Goal: Information Seeking & Learning: Learn about a topic

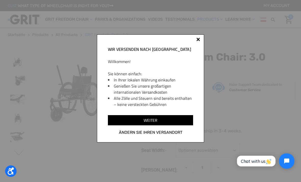
click at [180, 125] on input "Weiter" at bounding box center [150, 120] width 85 height 10
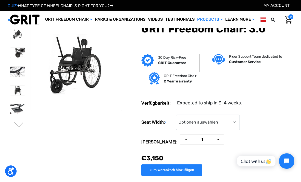
click at [21, 125] on button "Next" at bounding box center [19, 125] width 11 height 6
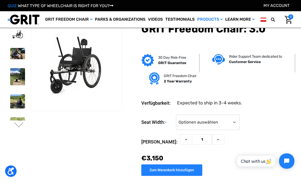
click at [17, 52] on img at bounding box center [17, 53] width 15 height 11
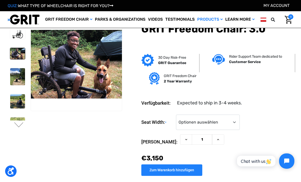
click at [224, 28] on link "Learn More" at bounding box center [240, 19] width 32 height 17
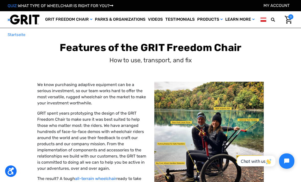
click at [0, 0] on link "Wheelchairs" at bounding box center [0, 0] width 0 height 0
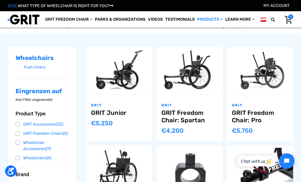
scroll to position [49, 0]
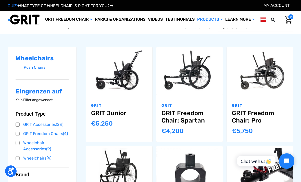
click at [274, 80] on link "Optionen auswählen" at bounding box center [260, 78] width 52 height 11
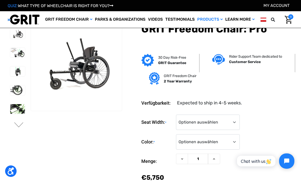
click at [14, 74] on img at bounding box center [17, 71] width 15 height 10
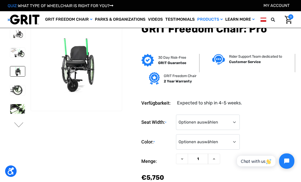
click at [10, 89] on img at bounding box center [17, 90] width 15 height 10
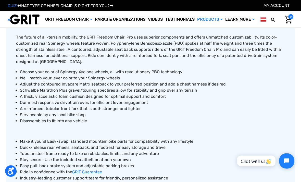
scroll to position [228, 0]
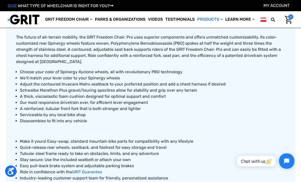
click at [192, 174] on li "Ride in confidence with the GRIT Guarantee" at bounding box center [152, 172] width 265 height 6
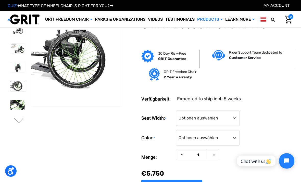
scroll to position [5, 0]
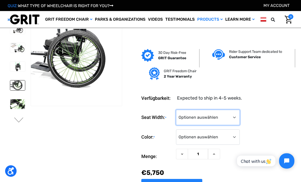
click at [235, 114] on select "Optionen auswählen 16" 18" 20"" at bounding box center [208, 117] width 64 height 15
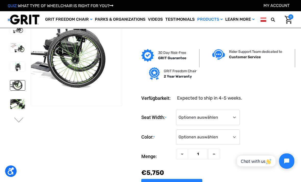
click at [266, 88] on dl "Verfügbarkeit: Expected to ship in 4-5 weeks." at bounding box center [218, 94] width 152 height 15
click at [234, 136] on select "Optionen auswählen Black Blue Green Orange Pink Purple Red White Yellow" at bounding box center [208, 137] width 64 height 15
click at [17, 119] on button "Next" at bounding box center [19, 121] width 11 height 6
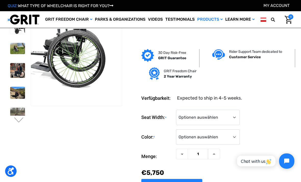
click at [10, 67] on img at bounding box center [17, 70] width 15 height 15
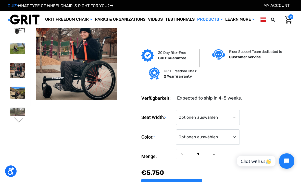
click at [13, 70] on img at bounding box center [17, 70] width 15 height 15
click at [0, 0] on div "ABOUT GRIT See it in Action By Terrain By Diagnosis By Activity Videos How it W…" at bounding box center [0, 0] width 0 height 0
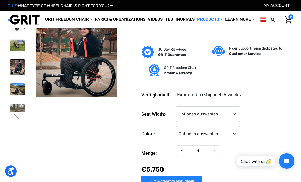
scroll to position [0, 0]
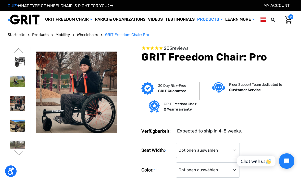
click at [60, 162] on section "Sie befinden sich auf Folie 2 von 3. Previous Next" at bounding box center [65, 132] width 118 height 172
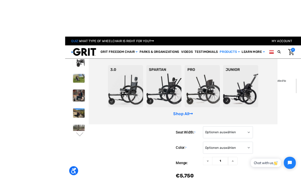
scroll to position [1, 0]
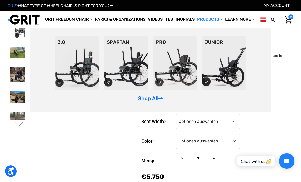
click at [10, 77] on img at bounding box center [17, 74] width 15 height 15
click at [10, 72] on img at bounding box center [17, 74] width 15 height 15
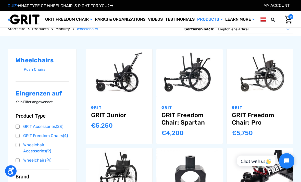
scroll to position [47, 0]
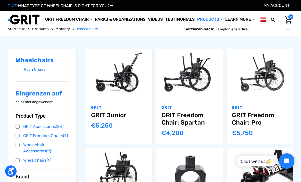
click at [174, 117] on link "GRIT Freedom Chair: Spartan" at bounding box center [190, 119] width 56 height 15
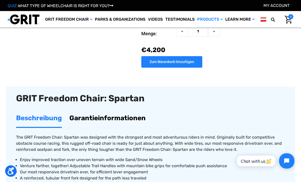
scroll to position [109, 0]
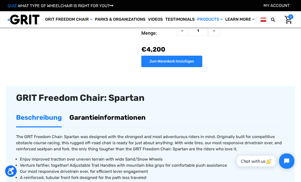
click at [240, 117] on ul "Beschreibung Garantieinformationen" at bounding box center [150, 118] width 269 height 19
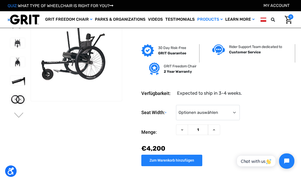
scroll to position [9, 0]
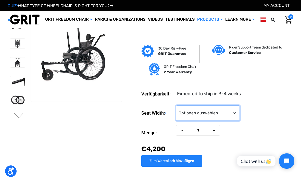
click at [230, 108] on select "Optionen auswählen 16" 18" 20"" at bounding box center [208, 113] width 64 height 15
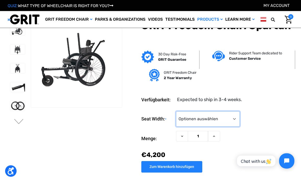
scroll to position [0, 0]
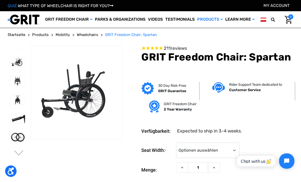
click at [20, 157] on button "Next" at bounding box center [19, 153] width 11 height 6
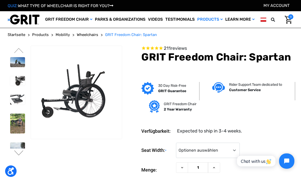
click at [17, 54] on button "Previous" at bounding box center [19, 51] width 11 height 6
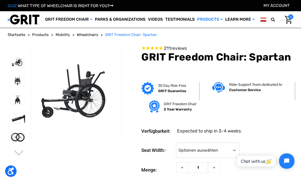
click at [14, 86] on img at bounding box center [17, 81] width 15 height 10
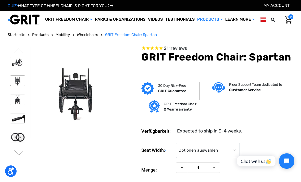
click at [15, 105] on img at bounding box center [17, 100] width 15 height 10
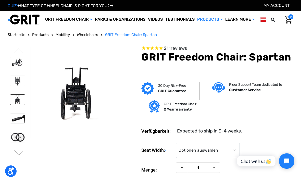
click at [11, 124] on img at bounding box center [17, 119] width 15 height 10
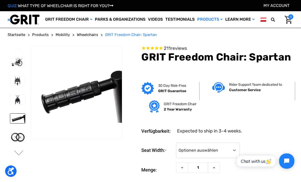
click at [13, 142] on img at bounding box center [17, 137] width 15 height 10
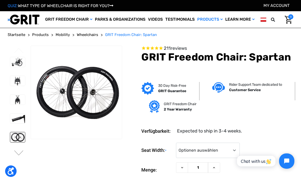
click at [20, 157] on button "Next" at bounding box center [19, 153] width 11 height 6
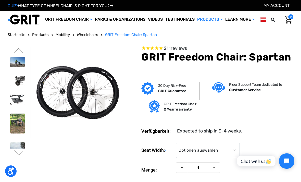
click at [11, 67] on img at bounding box center [17, 62] width 15 height 10
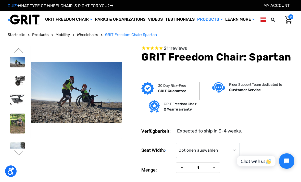
click at [11, 86] on img at bounding box center [17, 81] width 15 height 10
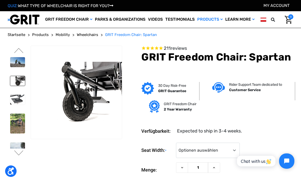
click at [12, 105] on img at bounding box center [17, 100] width 15 height 10
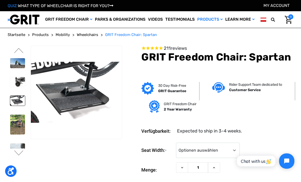
click at [11, 135] on img at bounding box center [17, 125] width 15 height 20
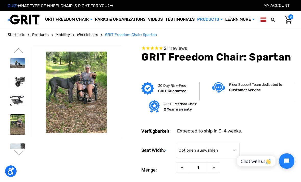
click at [14, 162] on img at bounding box center [17, 153] width 15 height 19
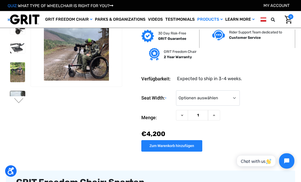
scroll to position [29, 0]
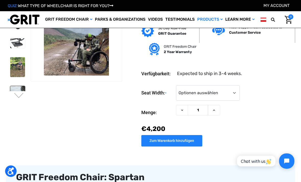
click at [19, 95] on button "Next" at bounding box center [19, 96] width 11 height 6
click at [17, 94] on button "Next" at bounding box center [19, 96] width 11 height 6
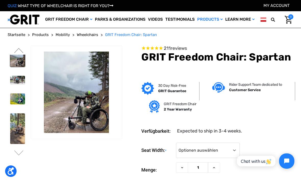
scroll to position [2, 0]
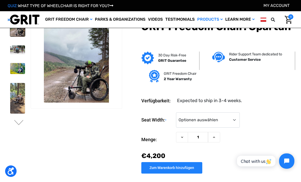
click at [15, 69] on img at bounding box center [17, 68] width 15 height 11
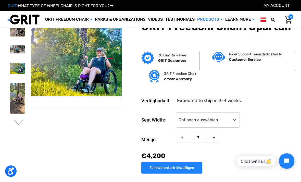
click at [11, 94] on img at bounding box center [17, 98] width 15 height 31
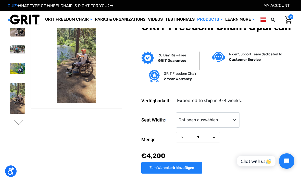
scroll to position [0, 0]
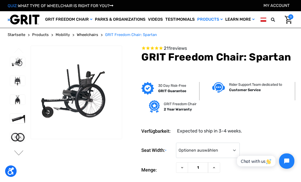
click at [88, 37] on span "Wheelchairs" at bounding box center [87, 34] width 21 height 5
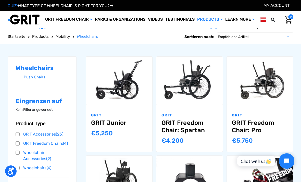
click at [244, 102] on img "GRIT Freedom Chair: Pro,$5,495.00\a" at bounding box center [260, 81] width 66 height 44
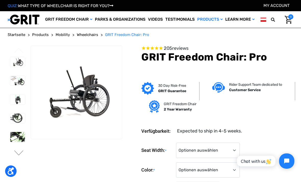
click at [13, 86] on link at bounding box center [17, 81] width 15 height 10
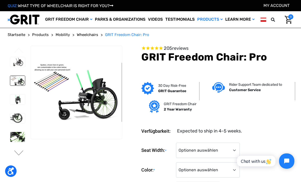
click at [13, 104] on img at bounding box center [17, 100] width 15 height 10
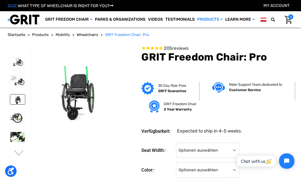
click at [10, 123] on img at bounding box center [17, 118] width 15 height 10
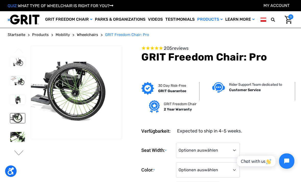
click at [14, 142] on img at bounding box center [17, 137] width 15 height 10
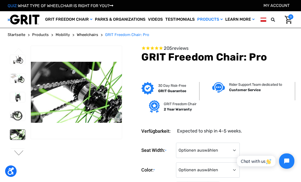
click at [19, 161] on li at bounding box center [17, 153] width 19 height 15
click at [17, 157] on button "Next" at bounding box center [19, 153] width 11 height 6
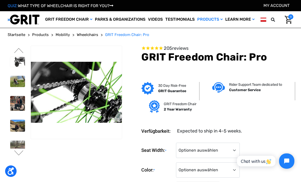
click at [12, 67] on img at bounding box center [17, 62] width 15 height 10
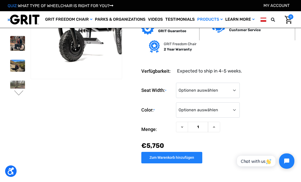
scroll to position [31, 0]
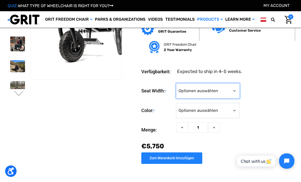
click at [226, 91] on select "Optionen auswählen 16" 18" 20"" at bounding box center [208, 90] width 64 height 15
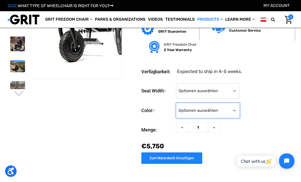
click at [230, 109] on select "Optionen auswählen Black Blue Green Orange Pink Purple Red White Yellow" at bounding box center [208, 110] width 64 height 15
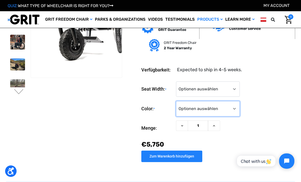
scroll to position [36, 0]
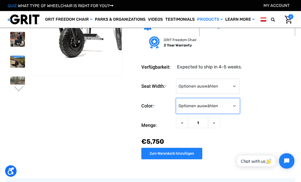
click at [215, 102] on select "Optionen auswählen Black Blue Green Orange Pink Purple Red White Yellow" at bounding box center [208, 106] width 64 height 15
click at [227, 108] on select "Optionen auswählen Black Blue Green Orange Pink Purple Red White Yellow" at bounding box center [208, 106] width 64 height 15
select select "328"
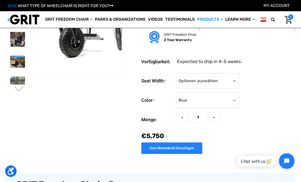
click at [265, 85] on div "Seat Width: * Optionen auswählen 16" 18" 20"" at bounding box center [218, 81] width 152 height 16
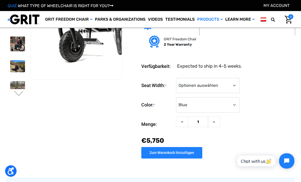
scroll to position [0, 0]
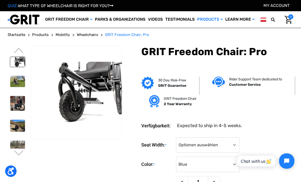
click at [14, 87] on img at bounding box center [17, 81] width 15 height 11
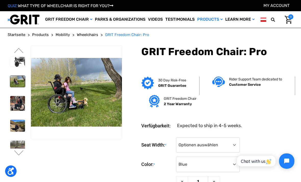
click at [13, 111] on img at bounding box center [17, 103] width 15 height 15
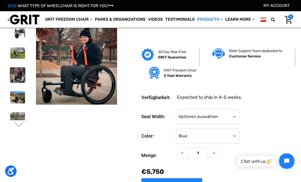
scroll to position [1, 0]
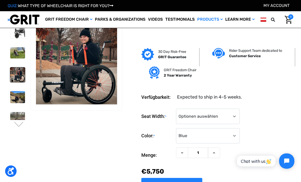
click at [15, 124] on button "Next" at bounding box center [19, 125] width 11 height 6
click at [17, 124] on button "Next" at bounding box center [19, 125] width 11 height 6
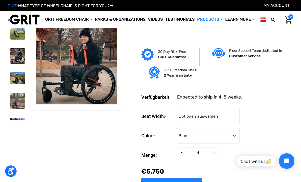
click at [11, 75] on img at bounding box center [17, 78] width 15 height 12
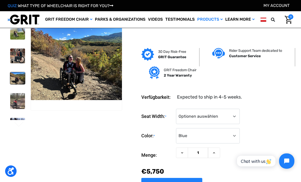
click at [13, 102] on img at bounding box center [17, 101] width 15 height 16
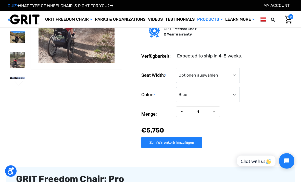
scroll to position [37, 0]
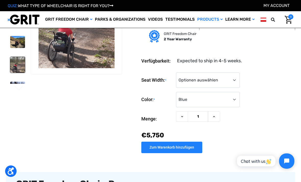
click at [13, 82] on img at bounding box center [17, 89] width 15 height 15
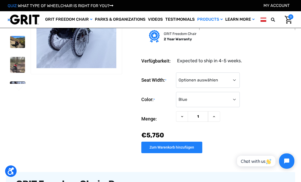
click at [14, 82] on img at bounding box center [17, 89] width 15 height 15
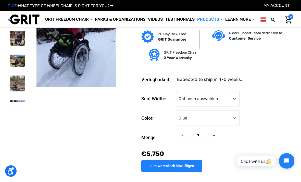
scroll to position [16, 0]
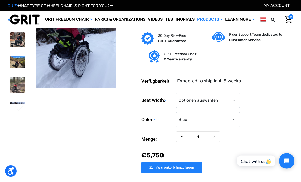
click at [19, 100] on li at bounding box center [17, 110] width 19 height 20
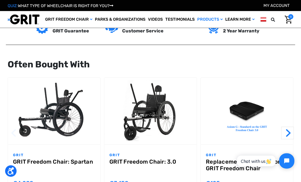
scroll to position [430, 0]
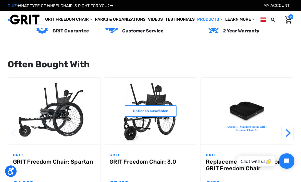
click at [148, 133] on img "GRIT Freedom Chair: 3.0,$2,995.00\a" at bounding box center [150, 111] width 92 height 62
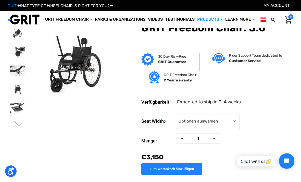
scroll to position [1, 0]
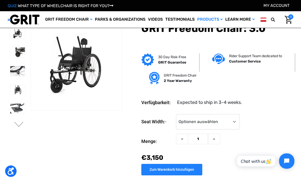
click at [178, 21] on link "Testimonials" at bounding box center [180, 19] width 32 height 17
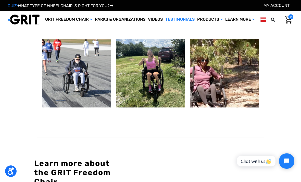
scroll to position [665, 0]
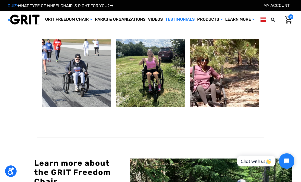
click at [0, 0] on link "Access Mats" at bounding box center [0, 0] width 0 height 0
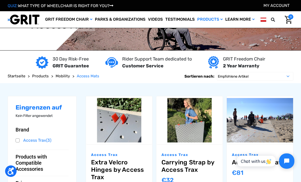
click at [0, 0] on link "Canes" at bounding box center [0, 0] width 0 height 0
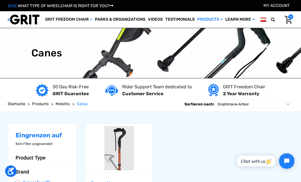
click at [0, 0] on link "Crutches" at bounding box center [0, 0] width 0 height 0
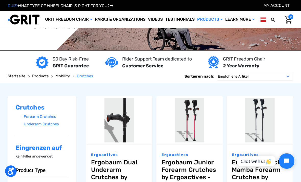
click at [0, 0] on link "Wheelchairs" at bounding box center [0, 0] width 0 height 0
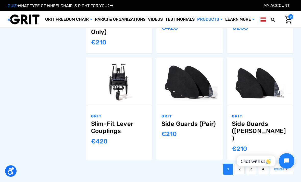
scroll to position [450, 0]
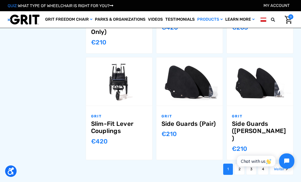
click at [238, 164] on link "2" at bounding box center [240, 169] width 10 height 11
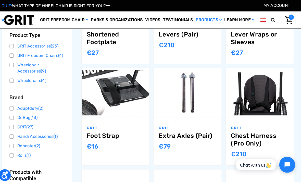
scroll to position [133, 0]
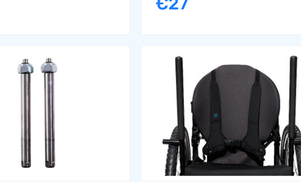
click at [227, 65] on img "Chest Harness (Pro Only),$199.00\a" at bounding box center [260, 87] width 66 height 44
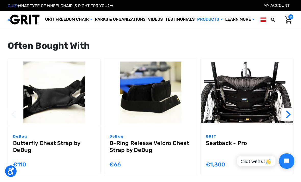
scroll to position [479, 0]
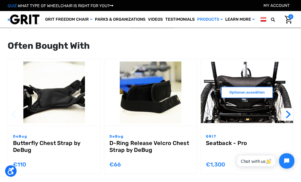
click at [257, 110] on img "Seatback - Pro,$1,200.00\a" at bounding box center [247, 92] width 92 height 61
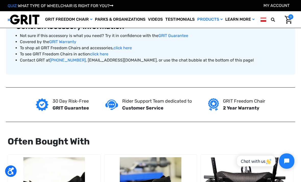
scroll to position [382, 0]
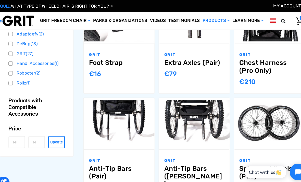
scroll to position [205, 0]
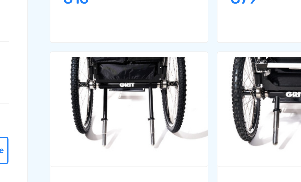
click at [86, 92] on img "Anti-Tip Bars (Pair),$249.00\a" at bounding box center [119, 114] width 66 height 44
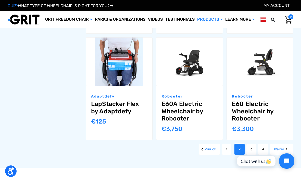
scroll to position [463, 0]
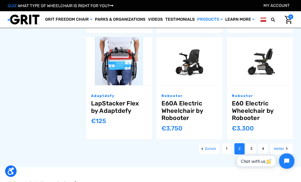
click at [251, 143] on link "3" at bounding box center [252, 148] width 10 height 11
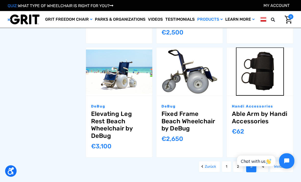
scroll to position [490, 0]
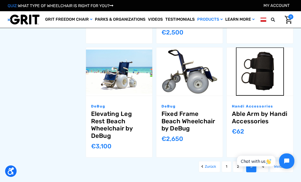
click at [267, 161] on link "4" at bounding box center [263, 166] width 10 height 11
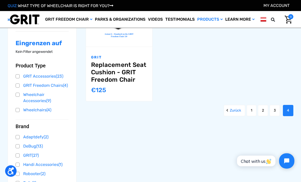
scroll to position [97, 0]
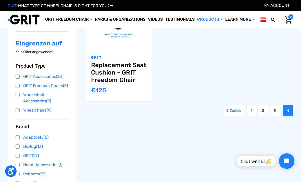
click at [18, 114] on link "Wheelchairs (4)" at bounding box center [42, 111] width 53 height 8
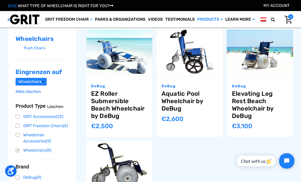
scroll to position [70, 0]
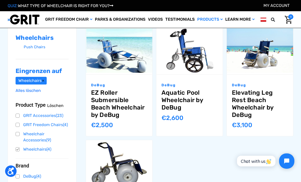
click at [19, 123] on link "GRIT Freedom Chairs (4)" at bounding box center [42, 125] width 53 height 8
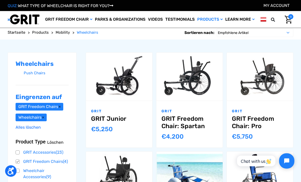
scroll to position [40, 0]
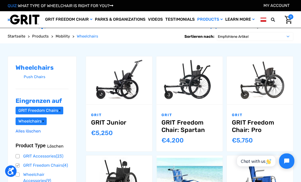
click at [189, 123] on link "GRIT Freedom Chair: Spartan" at bounding box center [190, 126] width 56 height 15
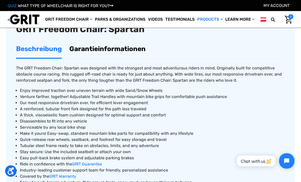
scroll to position [178, 0]
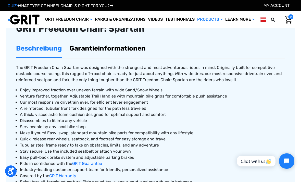
click at [241, 99] on li "Our most responsive drivetrain ever, for efficient lever engagement" at bounding box center [152, 102] width 265 height 6
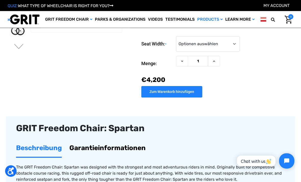
click at [131, 146] on link "Garantieinformationen" at bounding box center [107, 148] width 76 height 18
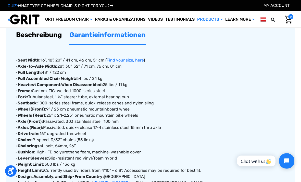
scroll to position [192, 0]
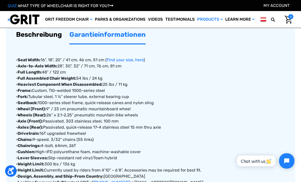
click at [140, 58] on link "Find your size, here" at bounding box center [125, 60] width 37 height 5
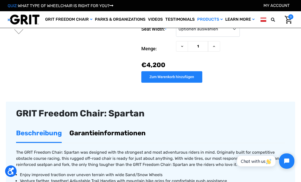
scroll to position [99, 0]
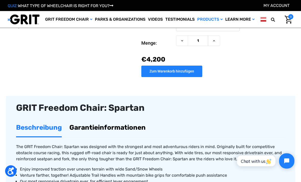
click at [121, 126] on link "Garantieinformationen" at bounding box center [107, 128] width 76 height 18
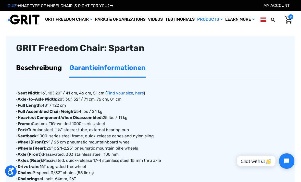
scroll to position [158, 0]
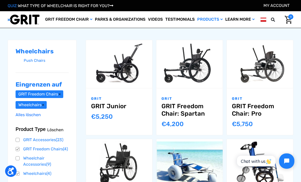
click at [122, 141] on img "GRIT Freedom Chair: 3.0,$2,995.00\a" at bounding box center [119, 163] width 66 height 44
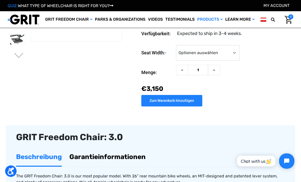
click at [113, 153] on link "Garantieinformationen" at bounding box center [107, 157] width 76 height 18
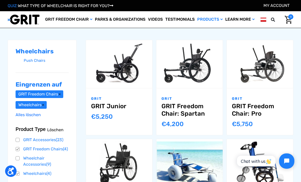
click at [261, 82] on img "GRIT Freedom Chair: Pro,$5,495.00\a" at bounding box center [260, 64] width 66 height 44
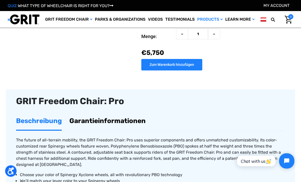
scroll to position [125, 0]
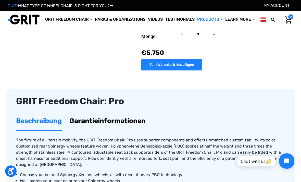
click at [122, 118] on link "Garantieinformationen" at bounding box center [107, 121] width 76 height 18
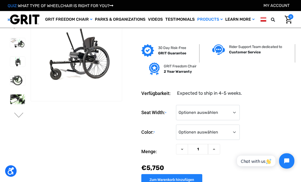
scroll to position [0, 0]
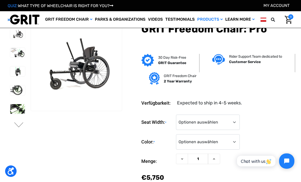
click at [0, 0] on link "Wheelchairs" at bounding box center [0, 0] width 0 height 0
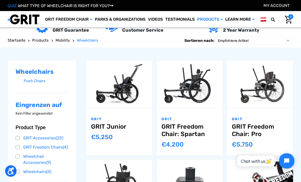
scroll to position [49, 0]
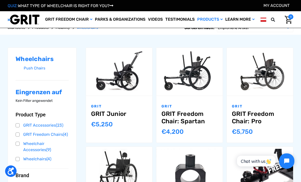
click at [182, 116] on link "GRIT Freedom Chair: Spartan" at bounding box center [190, 117] width 56 height 15
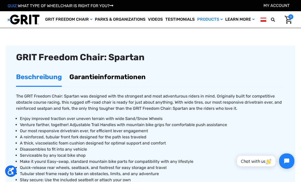
scroll to position [147, 0]
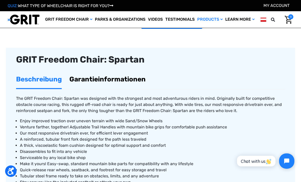
click at [136, 76] on link "Garantieinformationen" at bounding box center [107, 80] width 76 height 18
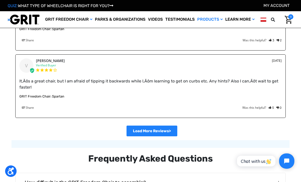
scroll to position [1025, 0]
